Goal: Task Accomplishment & Management: Use online tool/utility

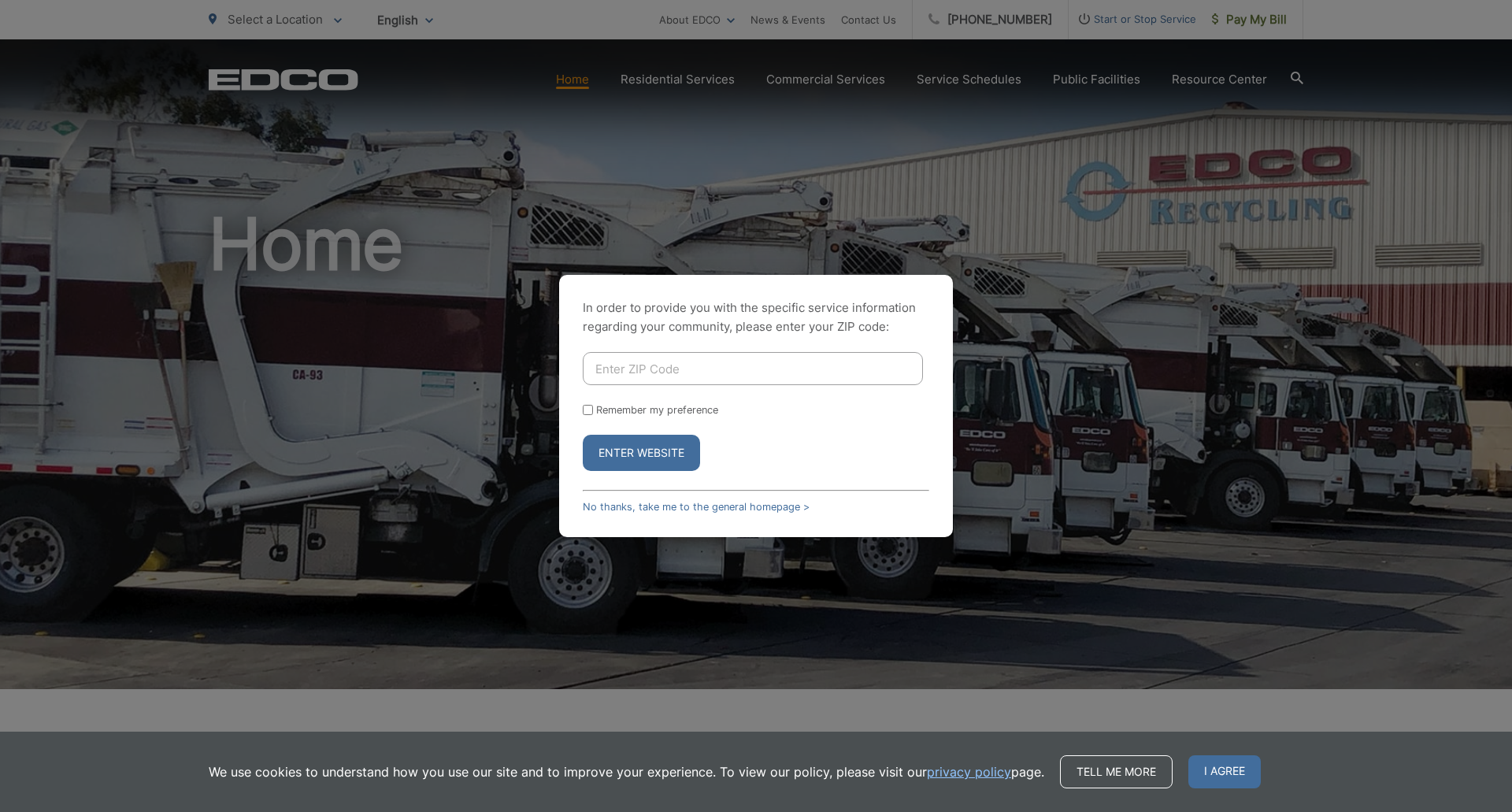
click at [723, 375] on input "Enter ZIP Code" at bounding box center [752, 368] width 340 height 33
type input "92064"
click at [583, 435] on button "Enter Website" at bounding box center [641, 453] width 118 height 36
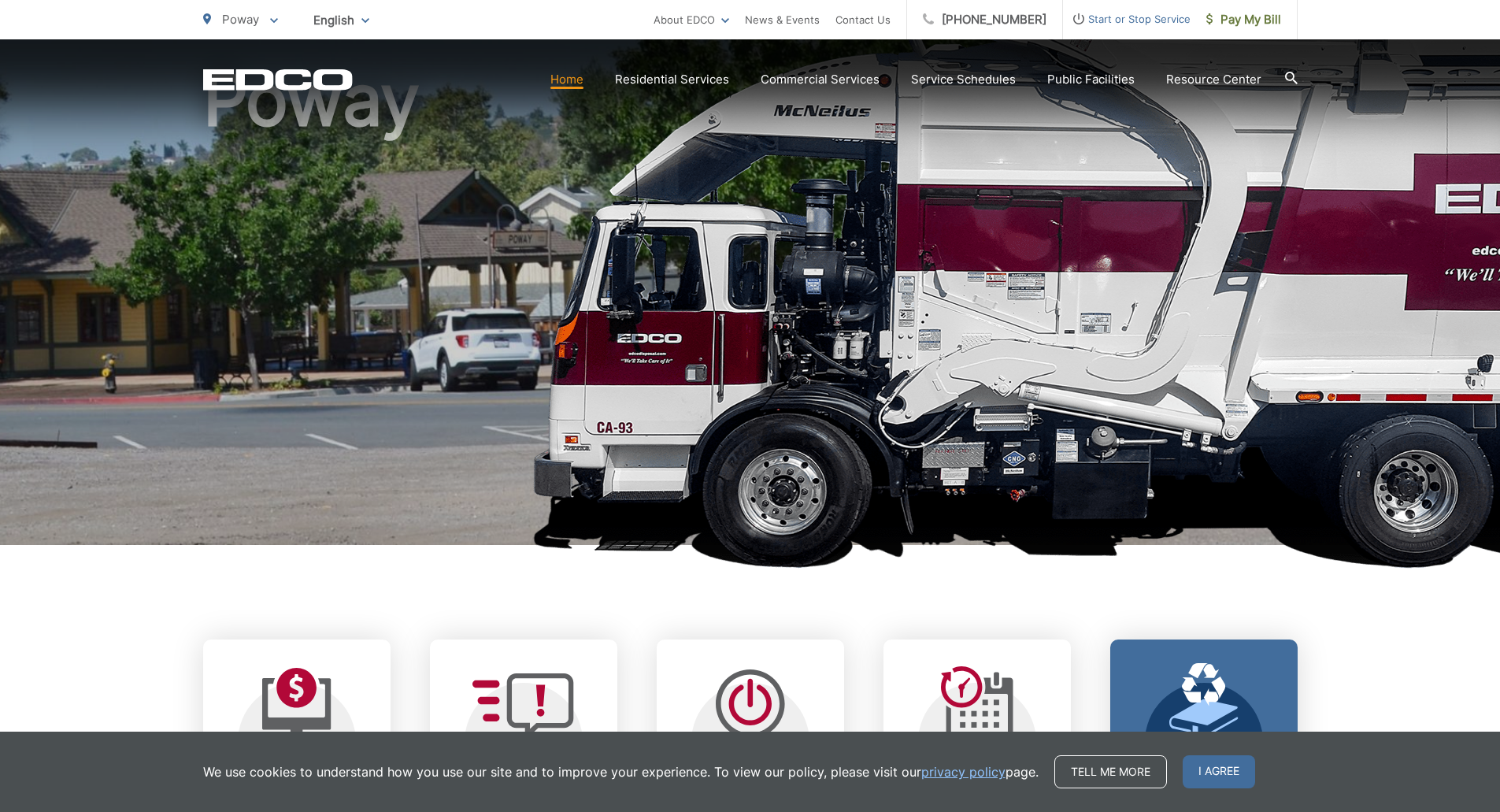
scroll to position [156, 0]
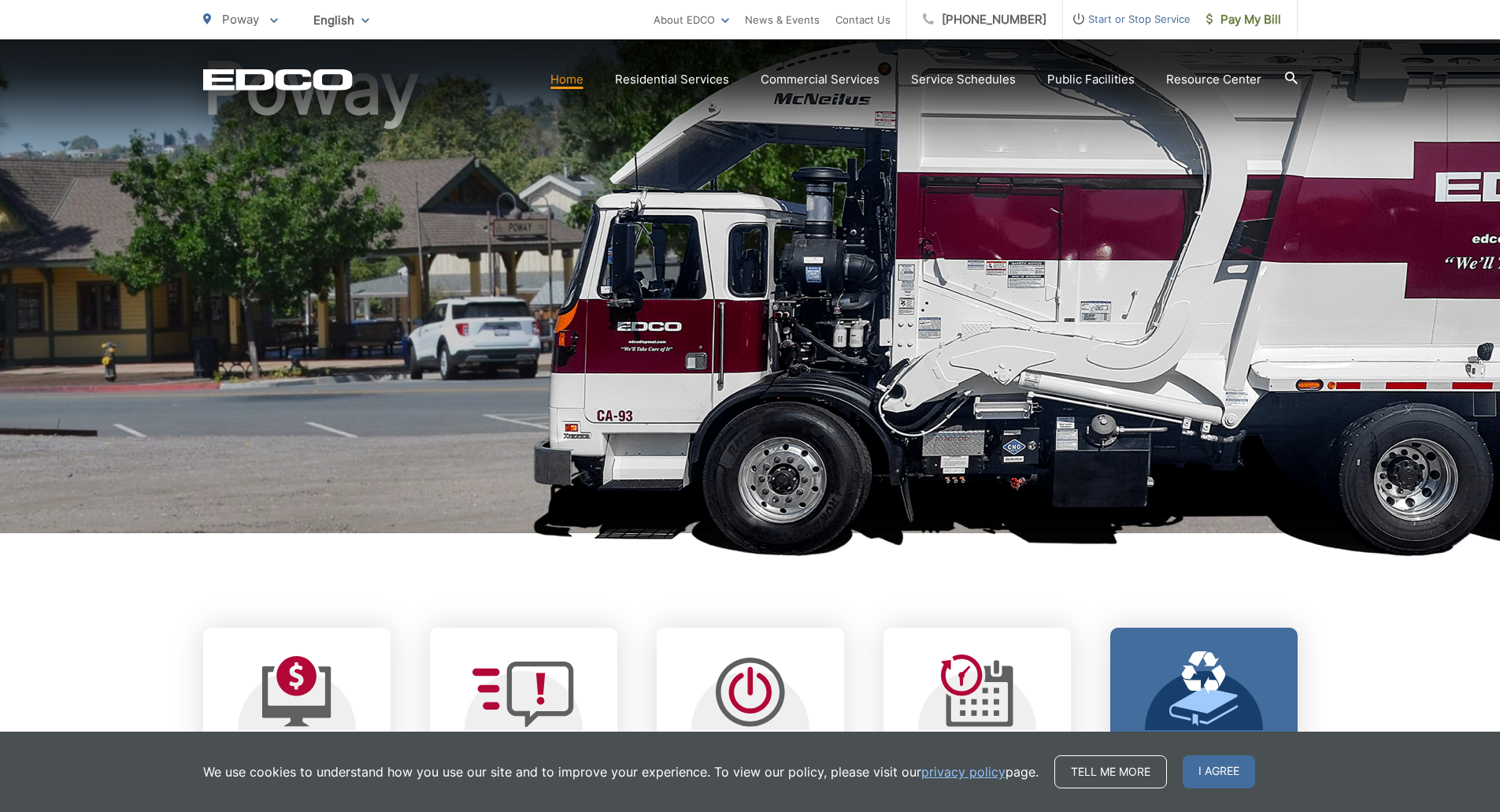
click at [1231, 762] on span "I agree" at bounding box center [1219, 771] width 72 height 33
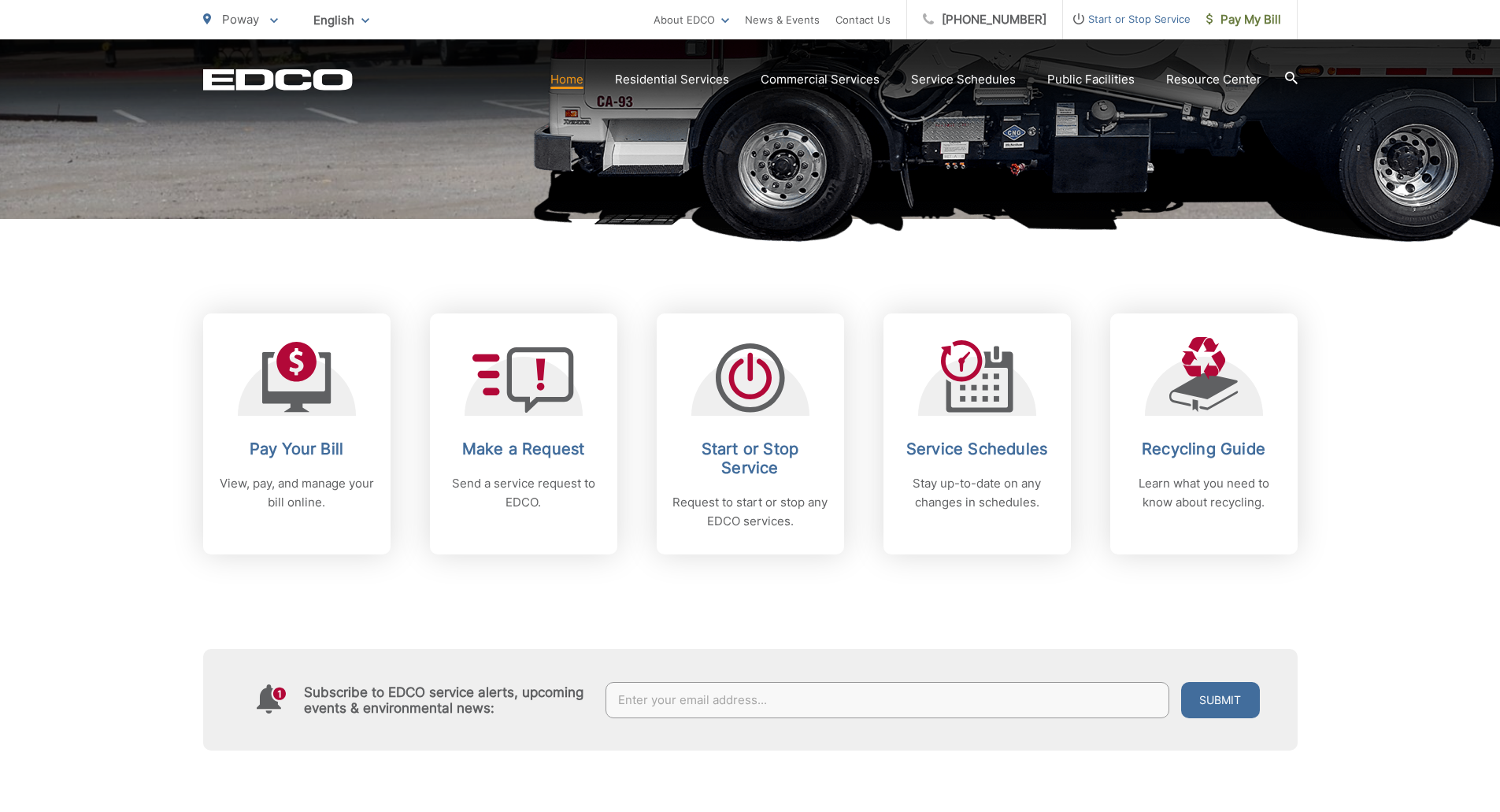
scroll to position [470, 0]
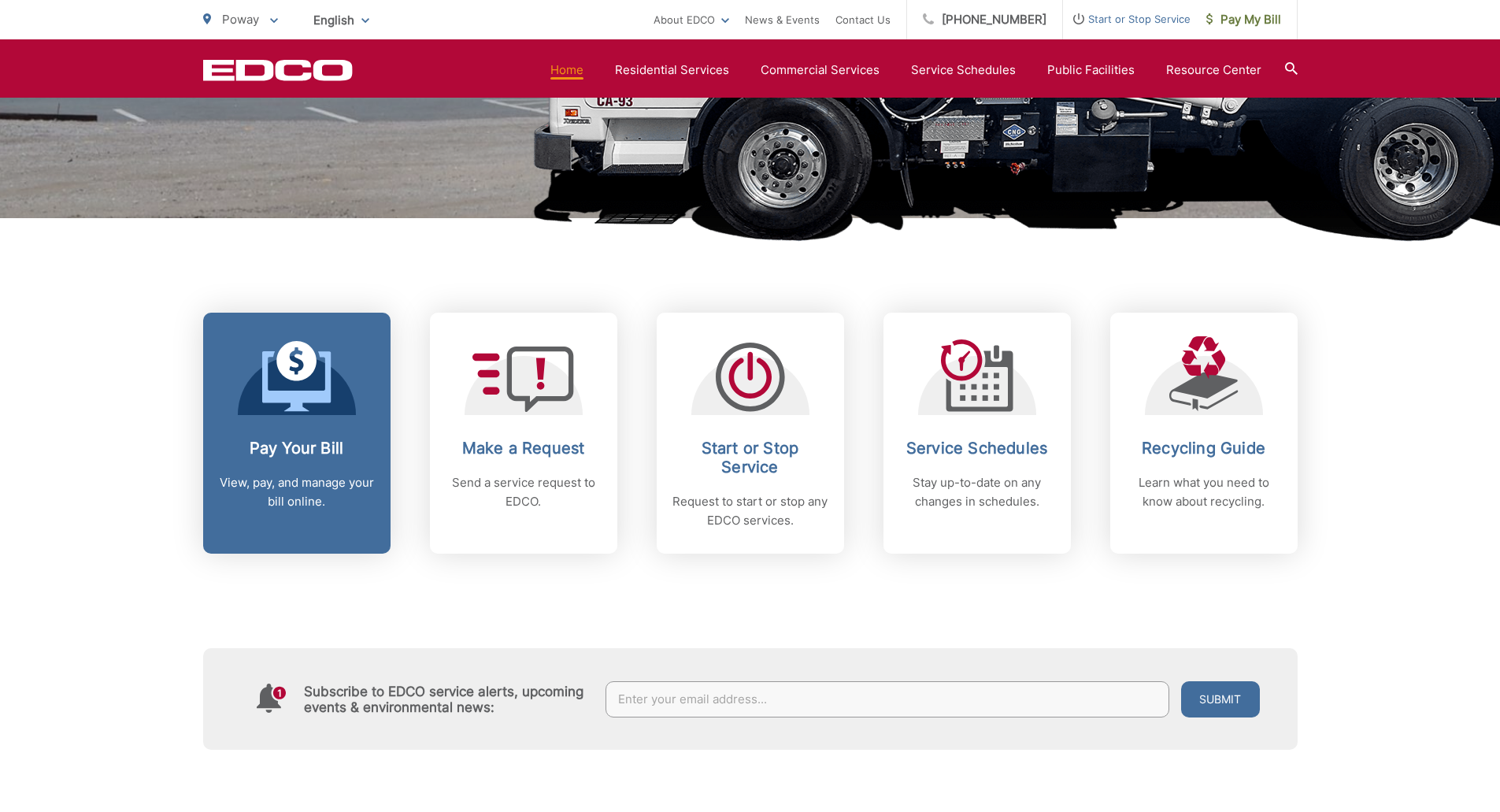
click at [315, 422] on link "Pay Your Bill View, pay, and manage your bill online." at bounding box center [296, 433] width 187 height 241
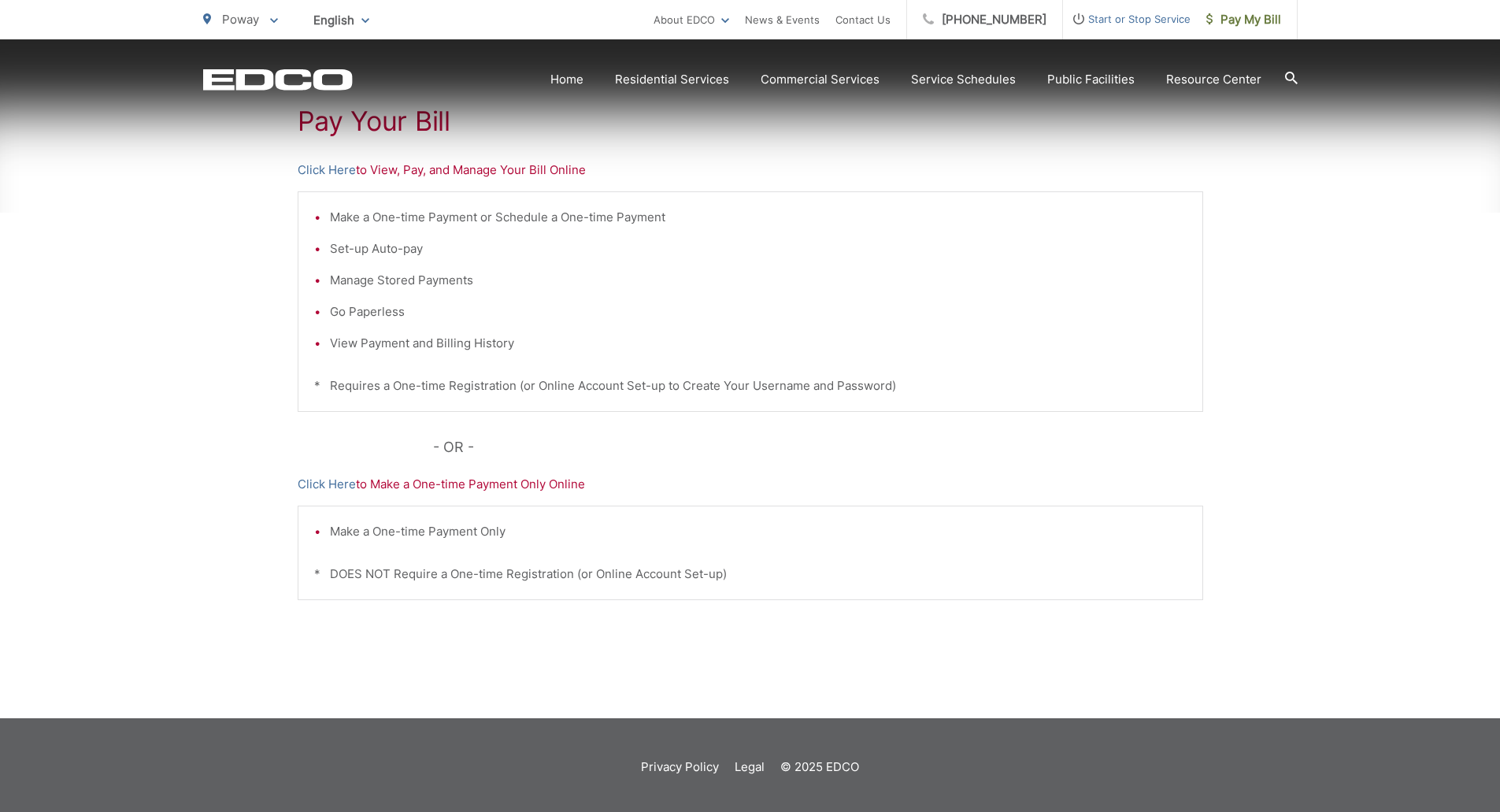
scroll to position [308, 0]
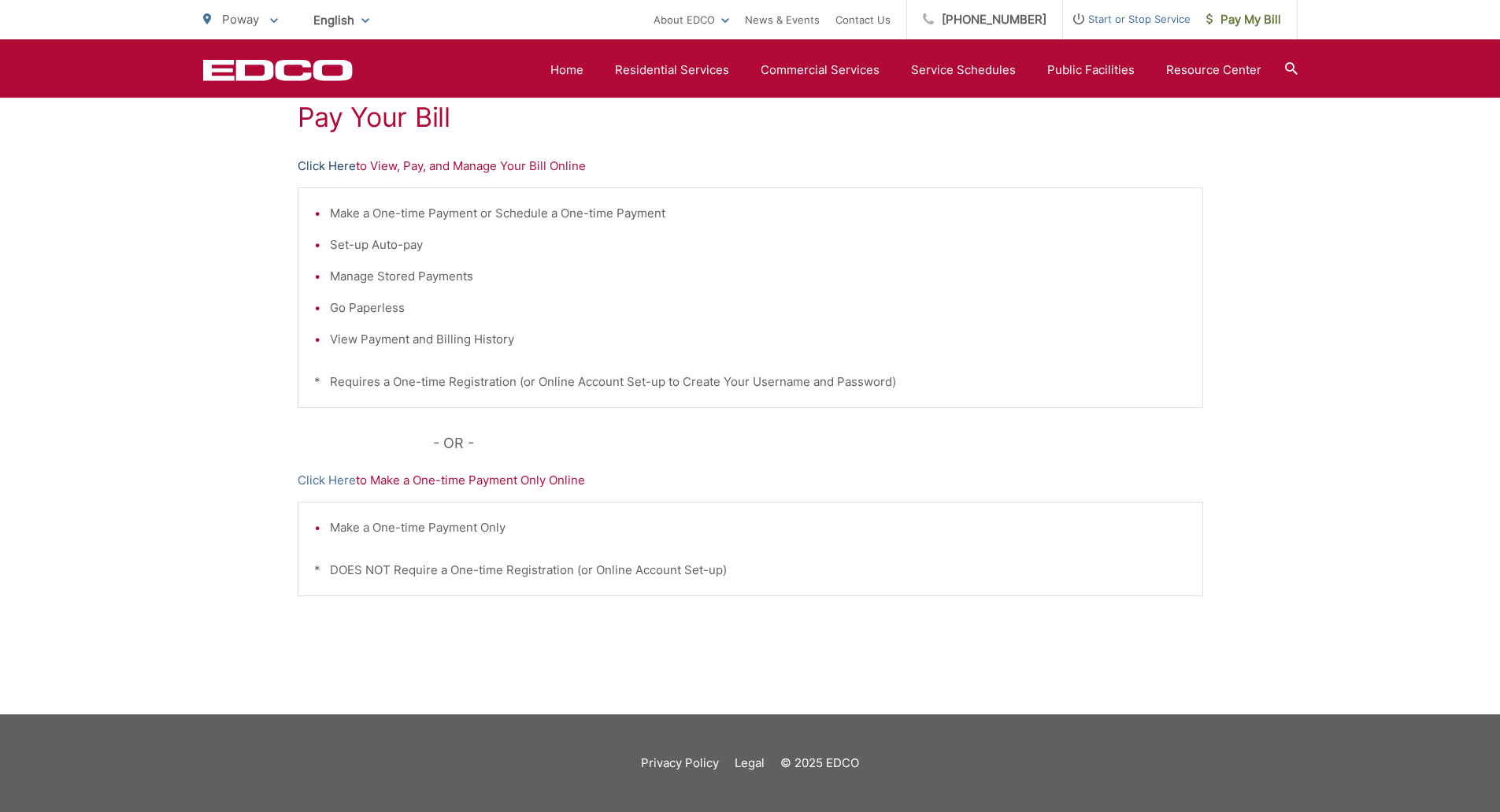
click at [304, 167] on link "Click Here" at bounding box center [327, 166] width 58 height 19
